Goal: Information Seeking & Learning: Learn about a topic

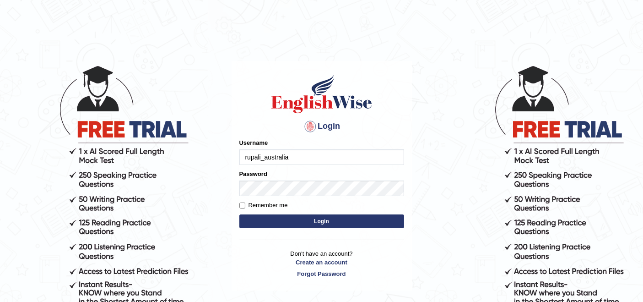
click at [369, 153] on input "rupali_australia" at bounding box center [322, 157] width 165 height 16
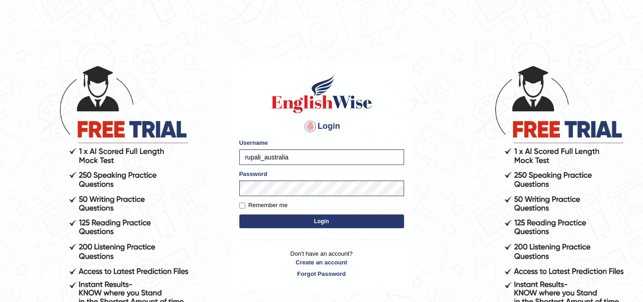
type input "lydiaN"
click at [303, 220] on button "Login" at bounding box center [322, 221] width 165 height 14
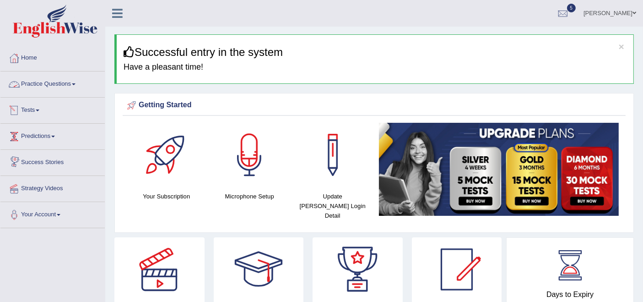
click at [64, 87] on link "Practice Questions" at bounding box center [52, 82] width 104 height 23
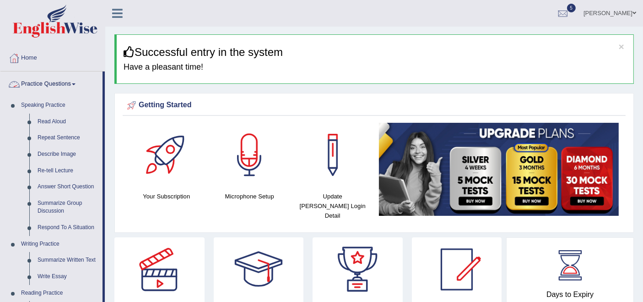
click at [64, 82] on link "Practice Questions" at bounding box center [51, 82] width 102 height 23
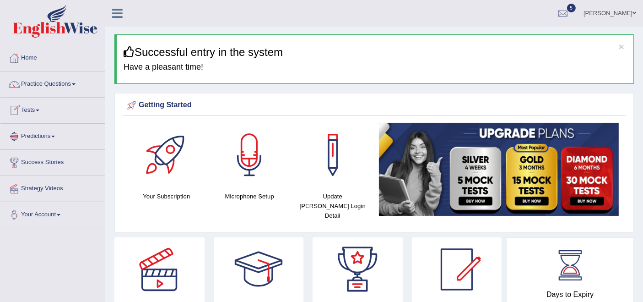
click at [33, 111] on link "Tests" at bounding box center [52, 109] width 104 height 23
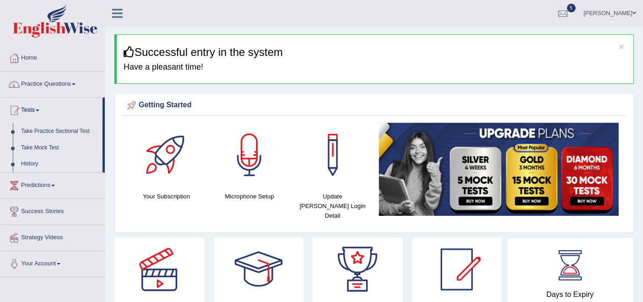
click at [32, 160] on link "History" at bounding box center [60, 164] width 86 height 16
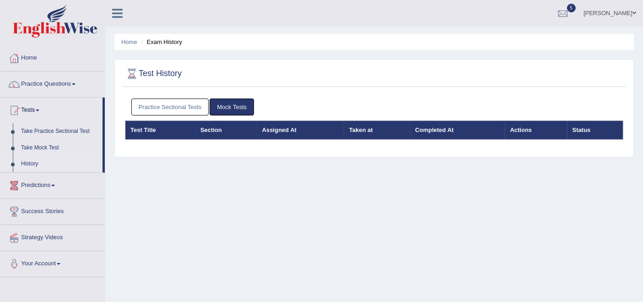
click at [164, 104] on link "Practice Sectional Tests" at bounding box center [170, 106] width 78 height 17
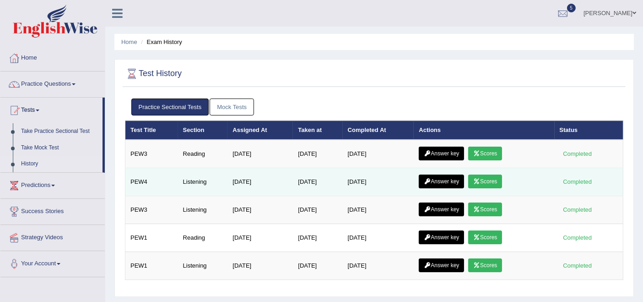
click at [487, 178] on link "Scores" at bounding box center [486, 181] width 34 height 14
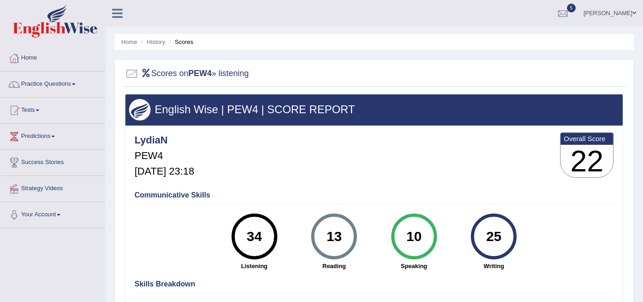
click at [487, 178] on div "LydiaN PEW4 Oct 12, 2025, 23:18 Overall Score 22" at bounding box center [374, 157] width 484 height 55
click at [156, 43] on link "History" at bounding box center [156, 41] width 18 height 7
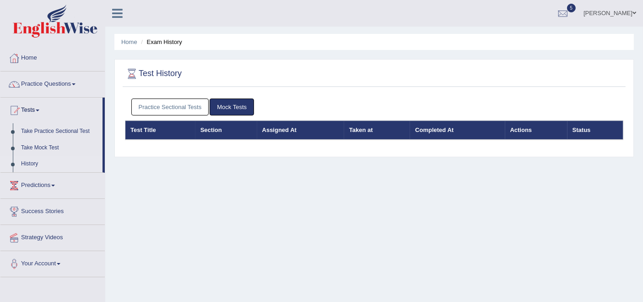
click at [180, 109] on link "Practice Sectional Tests" at bounding box center [170, 106] width 78 height 17
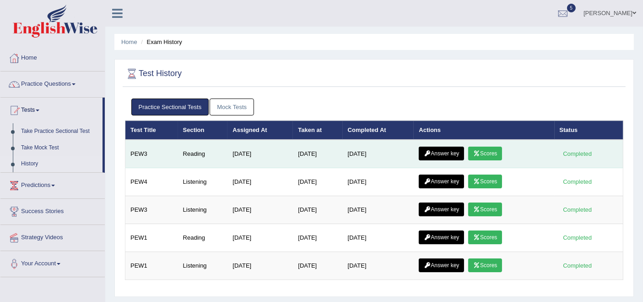
click at [492, 156] on link "Scores" at bounding box center [486, 154] width 34 height 14
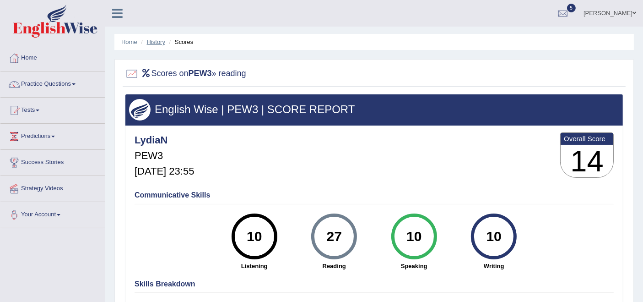
click at [156, 42] on link "History" at bounding box center [156, 41] width 18 height 7
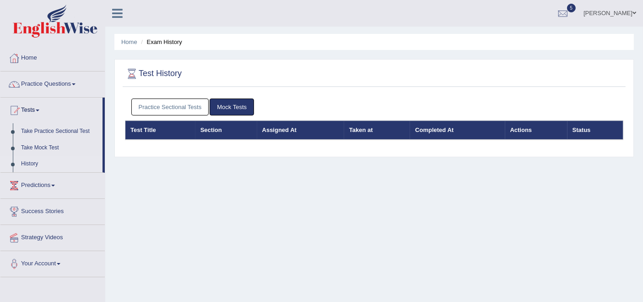
click at [169, 107] on link "Practice Sectional Tests" at bounding box center [170, 106] width 78 height 17
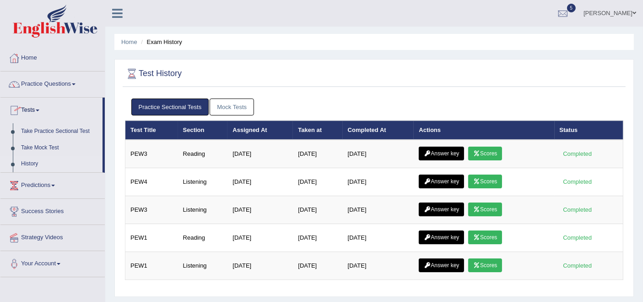
click at [28, 108] on link "Tests" at bounding box center [51, 109] width 102 height 23
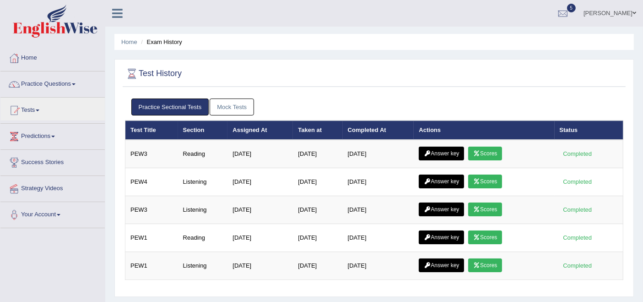
click at [53, 85] on link "Practice Questions" at bounding box center [52, 82] width 104 height 23
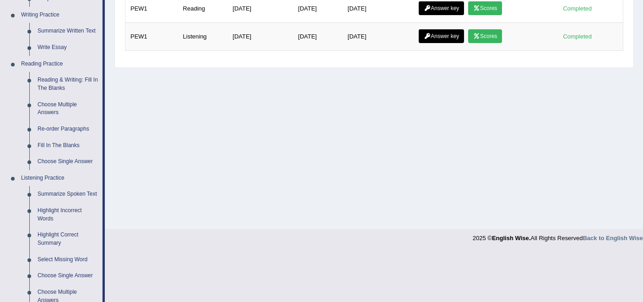
scroll to position [238, 0]
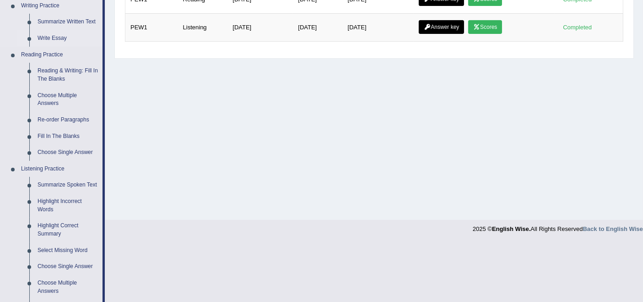
click at [60, 40] on link "Write Essay" at bounding box center [67, 38] width 69 height 16
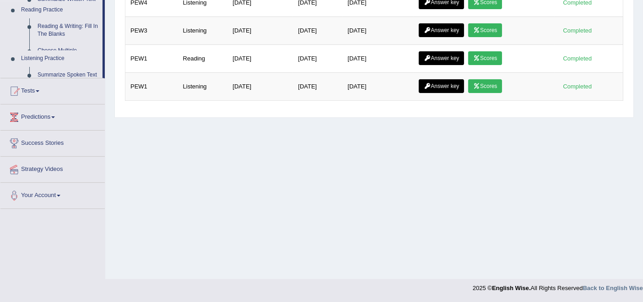
scroll to position [179, 0]
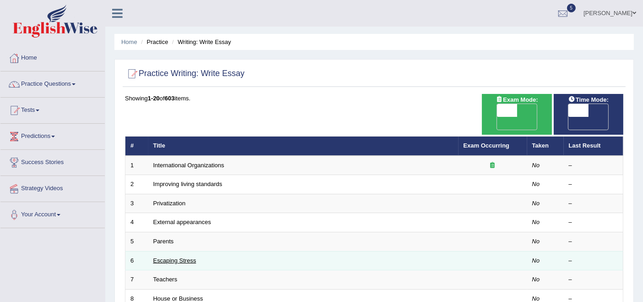
click at [180, 257] on link "Escaping Stress" at bounding box center [174, 260] width 43 height 7
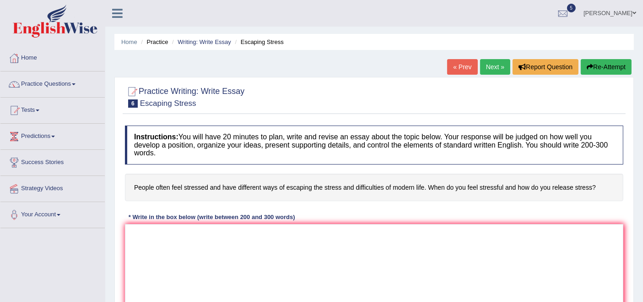
drag, startPoint x: 642, startPoint y: 93, endPoint x: 648, endPoint y: 95, distance: 5.7
click at [643, 95] on html "Toggle navigation Home Practice Questions Speaking Practice Read Aloud Repeat S…" at bounding box center [321, 151] width 643 height 302
click at [211, 41] on link "Writing: Write Essay" at bounding box center [205, 41] width 54 height 7
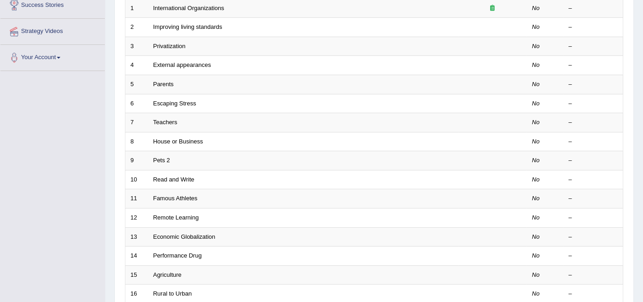
scroll to position [191, 0]
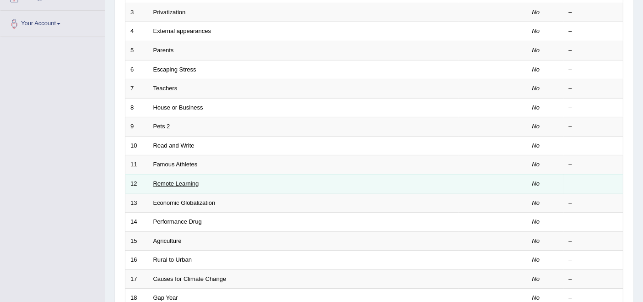
click at [174, 180] on link "Remote Learning" at bounding box center [176, 183] width 46 height 7
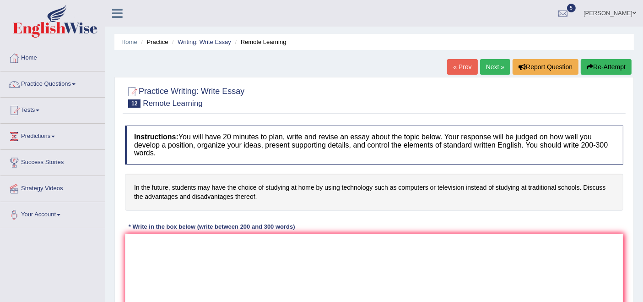
drag, startPoint x: 196, startPoint y: 41, endPoint x: 200, endPoint y: 47, distance: 7.0
click at [196, 41] on link "Writing: Write Essay" at bounding box center [205, 41] width 54 height 7
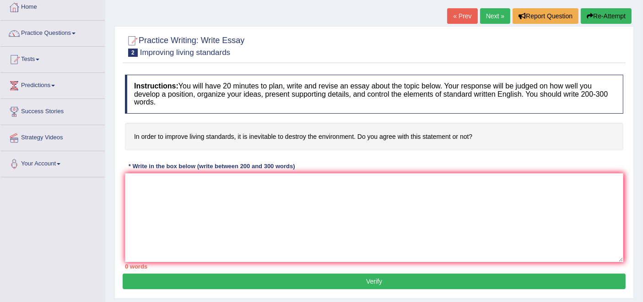
click at [495, 15] on link "Next »" at bounding box center [495, 16] width 30 height 16
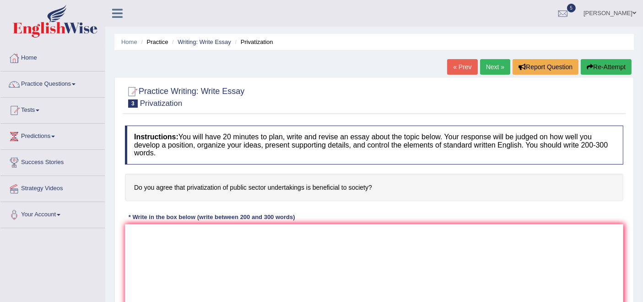
click at [491, 71] on link "Next »" at bounding box center [495, 67] width 30 height 16
click at [485, 71] on link "Next »" at bounding box center [495, 67] width 30 height 16
drag, startPoint x: 0, startPoint y: 0, endPoint x: 485, endPoint y: 71, distance: 490.1
click at [485, 71] on link "Next »" at bounding box center [495, 67] width 30 height 16
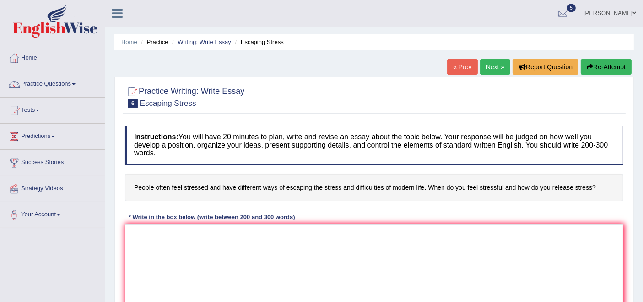
drag, startPoint x: 0, startPoint y: 0, endPoint x: 485, endPoint y: 71, distance: 490.1
click at [485, 71] on link "Next »" at bounding box center [495, 67] width 30 height 16
click at [489, 68] on link "Next »" at bounding box center [495, 67] width 30 height 16
click at [238, 227] on textarea at bounding box center [374, 268] width 499 height 89
click at [483, 66] on link "Next »" at bounding box center [495, 67] width 30 height 16
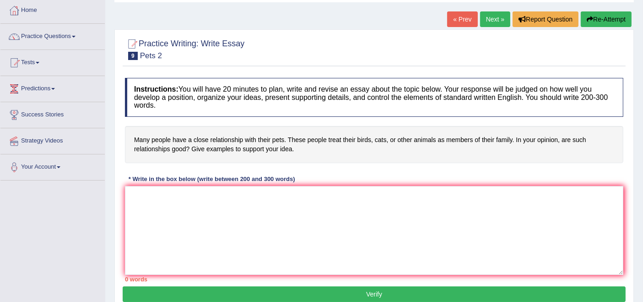
scroll to position [51, 0]
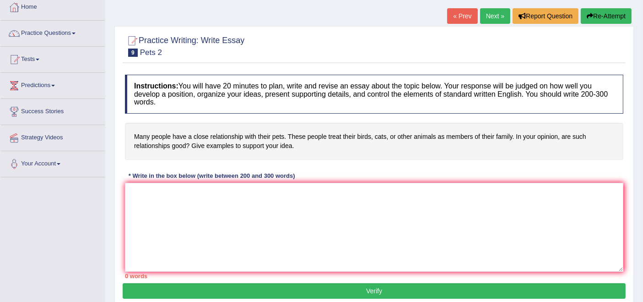
click at [486, 13] on link "Next »" at bounding box center [495, 16] width 30 height 16
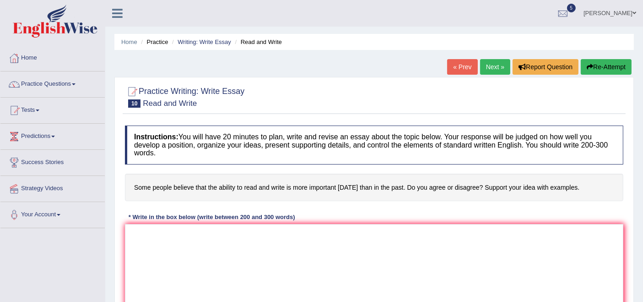
click at [483, 67] on link "Next »" at bounding box center [495, 67] width 30 height 16
click at [488, 62] on link "Next »" at bounding box center [495, 67] width 30 height 16
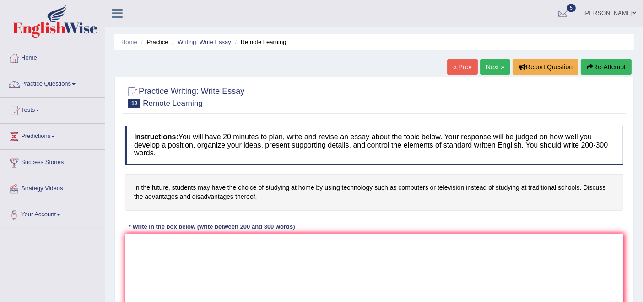
click at [484, 63] on link "Next »" at bounding box center [495, 67] width 30 height 16
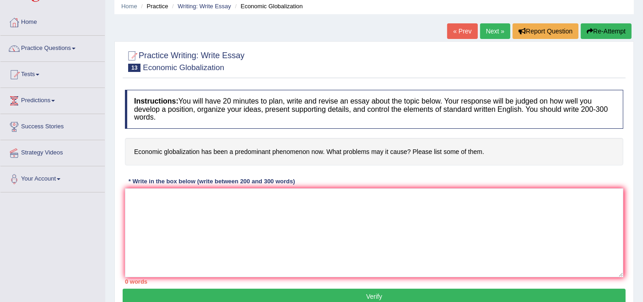
scroll to position [51, 0]
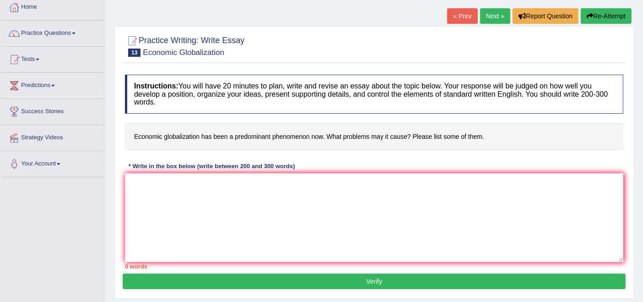
drag, startPoint x: 572, startPoint y: 131, endPoint x: 582, endPoint y: 83, distance: 48.2
click at [582, 83] on div "Instructions: You will have 20 minutes to plan, write and revise an essay about…" at bounding box center [374, 171] width 503 height 203
drag, startPoint x: 126, startPoint y: 135, endPoint x: 343, endPoint y: 135, distance: 216.2
click at [343, 135] on h4 "Economic globalization has been a predominant phenomenon now. What problems may…" at bounding box center [374, 137] width 499 height 28
click at [483, 21] on link "Next »" at bounding box center [495, 16] width 30 height 16
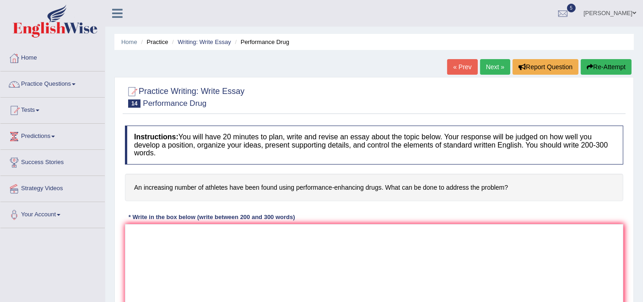
drag, startPoint x: 0, startPoint y: 0, endPoint x: 483, endPoint y: 21, distance: 483.2
click at [483, 21] on ul "Lydia N Toggle navigation Username: LydiaN Access Type: Online Subscription: Di…" at bounding box center [455, 13] width 377 height 26
click at [496, 64] on link "Next »" at bounding box center [495, 67] width 30 height 16
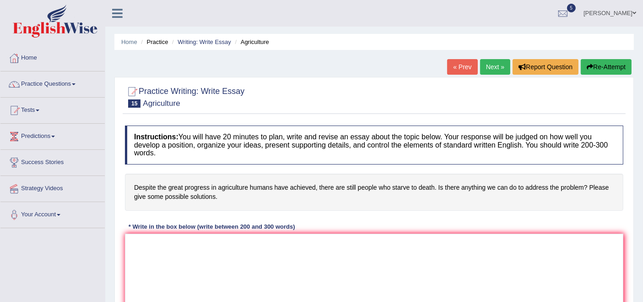
click at [482, 64] on link "Next »" at bounding box center [495, 67] width 30 height 16
click at [492, 65] on link "Next »" at bounding box center [495, 67] width 30 height 16
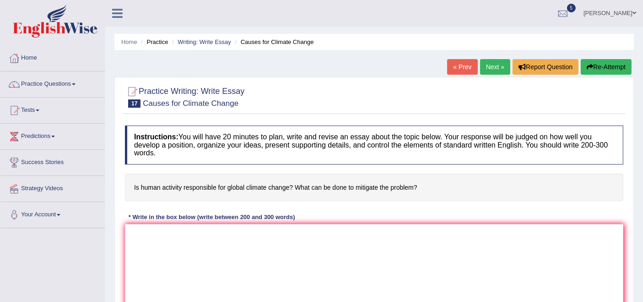
click at [495, 72] on link "Next »" at bounding box center [495, 67] width 30 height 16
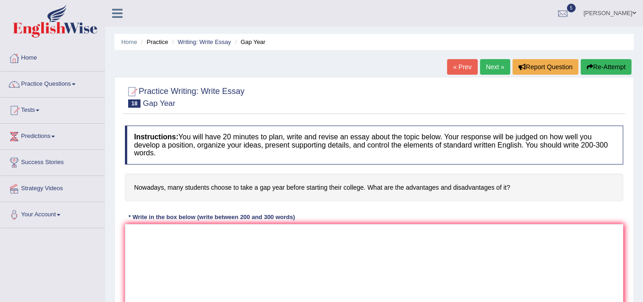
click at [489, 65] on link "Next »" at bounding box center [495, 67] width 30 height 16
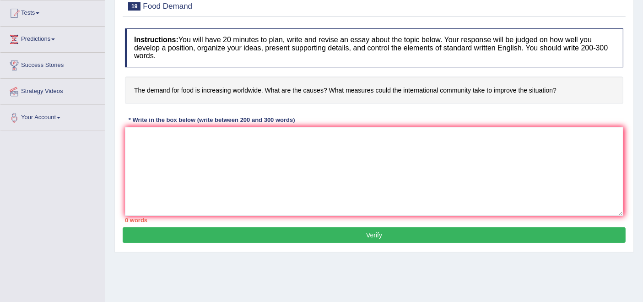
scroll to position [102, 0]
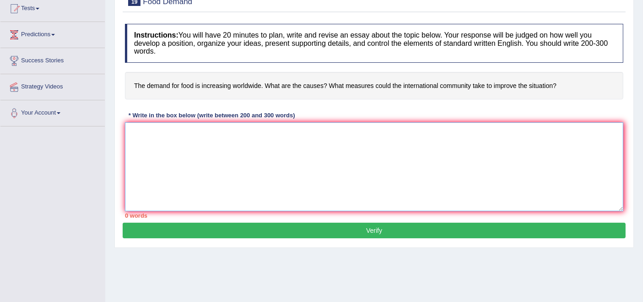
click at [219, 151] on textarea at bounding box center [374, 166] width 499 height 89
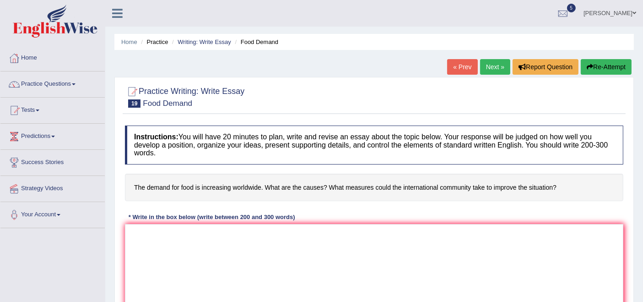
click at [494, 63] on link "Next »" at bounding box center [495, 67] width 30 height 16
